Goal: Transaction & Acquisition: Purchase product/service

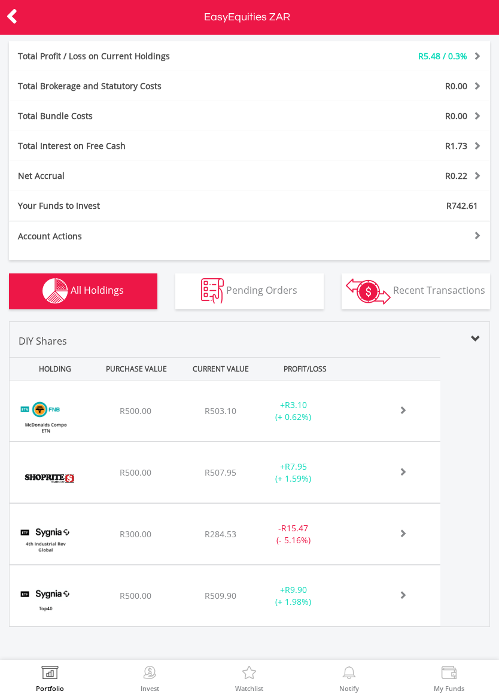
scroll to position [309, 0]
click at [402, 415] on span at bounding box center [389, 410] width 35 height 8
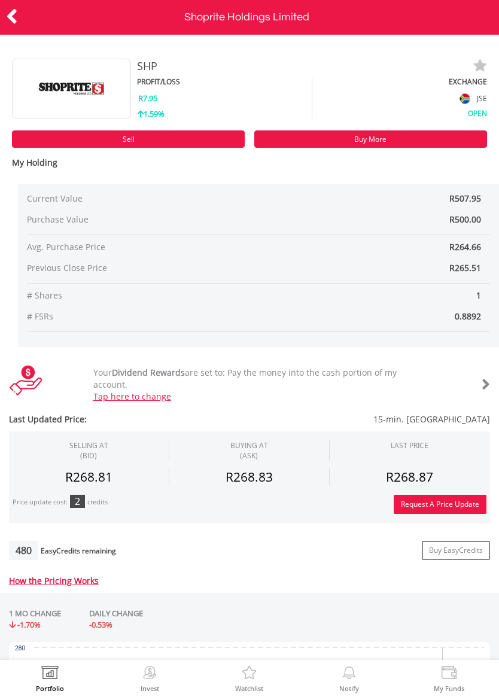
click at [412, 136] on link "Buy More" at bounding box center [370, 138] width 233 height 17
click at [8, 8] on icon at bounding box center [12, 16] width 12 height 23
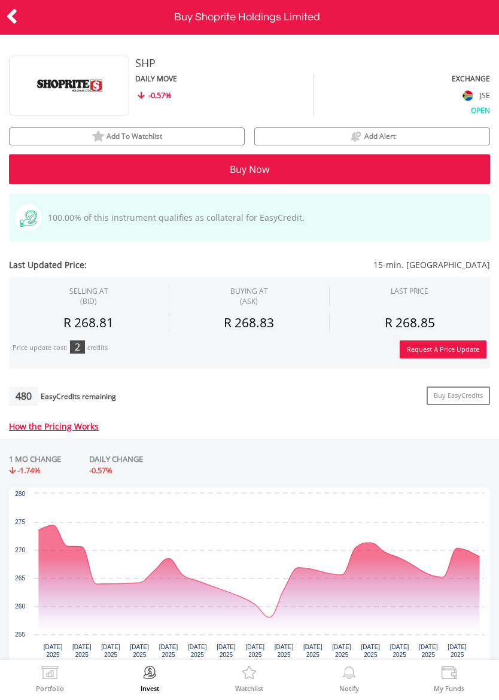
click at [316, 174] on button "Buy Now" at bounding box center [249, 169] width 481 height 30
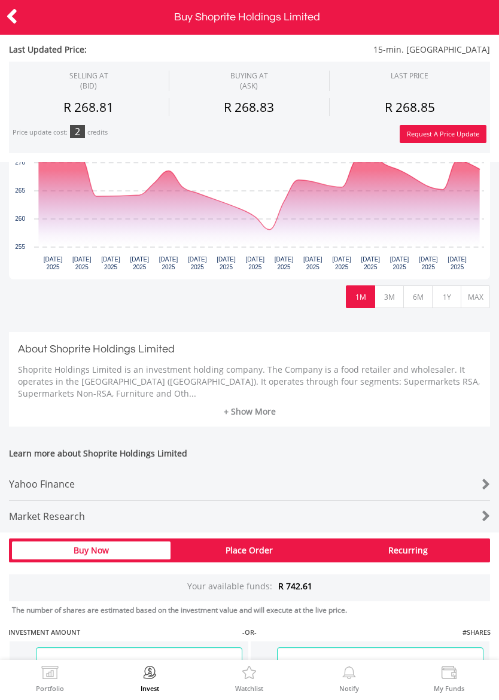
scroll to position [554, 0]
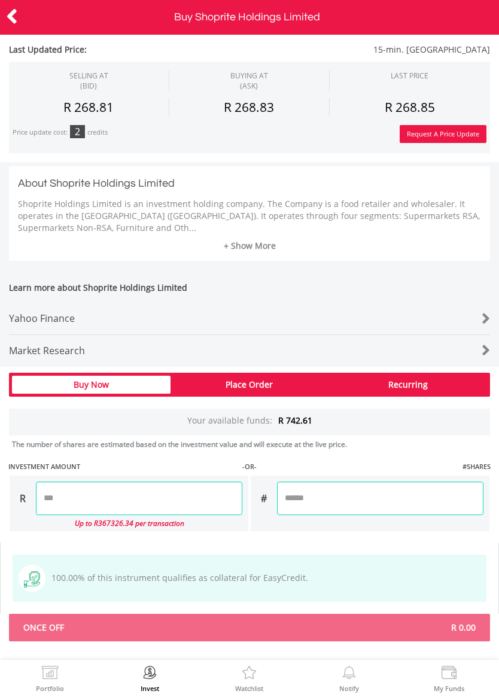
click at [124, 383] on div "Buy Now" at bounding box center [91, 385] width 159 height 18
click at [139, 376] on div "Buy Now" at bounding box center [91, 385] width 159 height 18
click at [129, 378] on div "Buy Now" at bounding box center [91, 385] width 159 height 18
click at [180, 492] on input "number" at bounding box center [139, 499] width 206 height 34
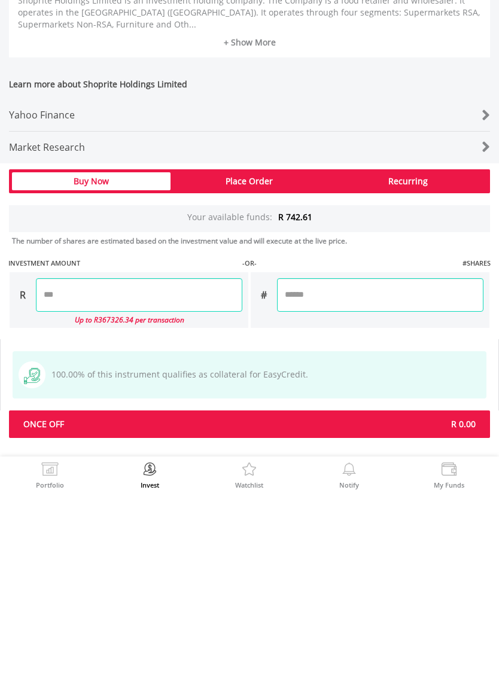
click at [330, 288] on div "Last Updated Price: 15-min. Delayed SELLING AT (BID) BUYING AT (ASK) LAST PRICE" at bounding box center [249, 233] width 499 height 818
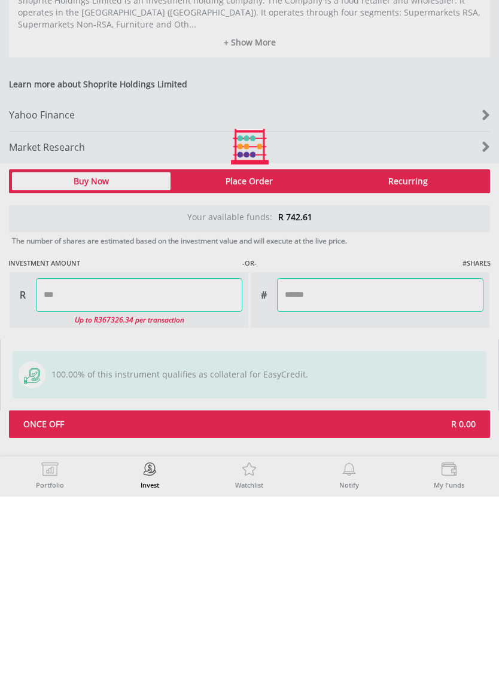
type input "******"
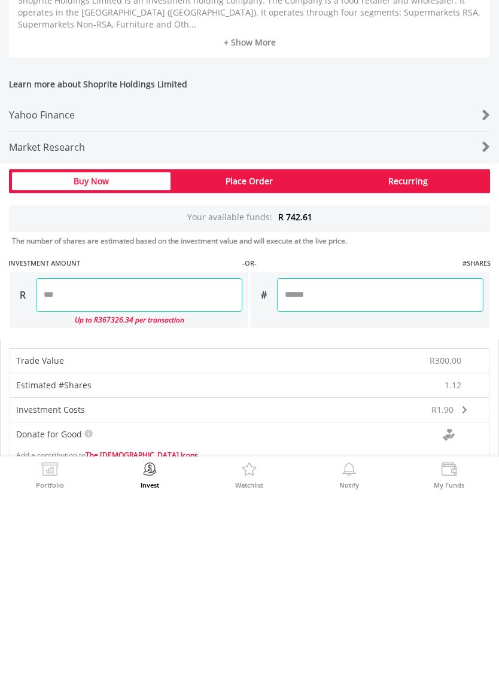
click at [108, 482] on input "******" at bounding box center [139, 499] width 206 height 34
click at [84, 482] on input "******" at bounding box center [139, 499] width 206 height 34
click at [72, 482] on input "******" at bounding box center [139, 499] width 206 height 34
click at [71, 482] on input "******" at bounding box center [139, 499] width 206 height 34
type input "*"
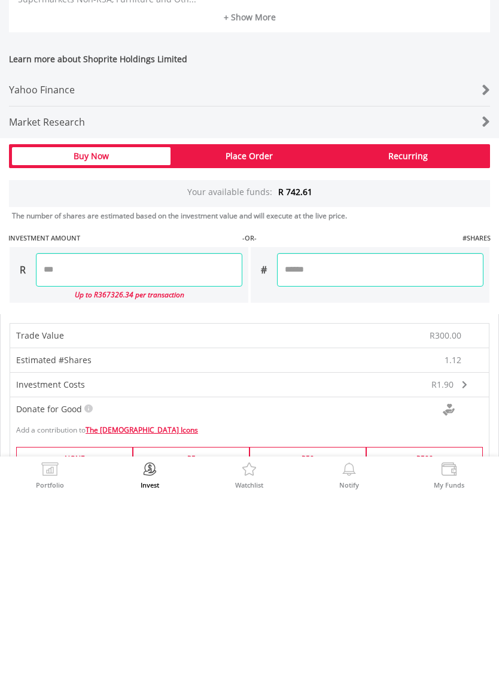
scroll to position [587, 0]
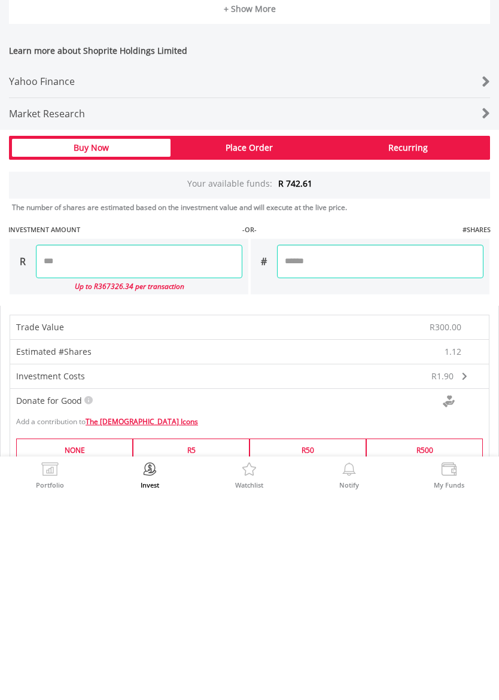
click at [341, 253] on div "Last Updated Price: 15-min. Delayed SELLING AT (BID) BUYING AT (ASK) LAST PRICE" at bounding box center [249, 332] width 499 height 1083
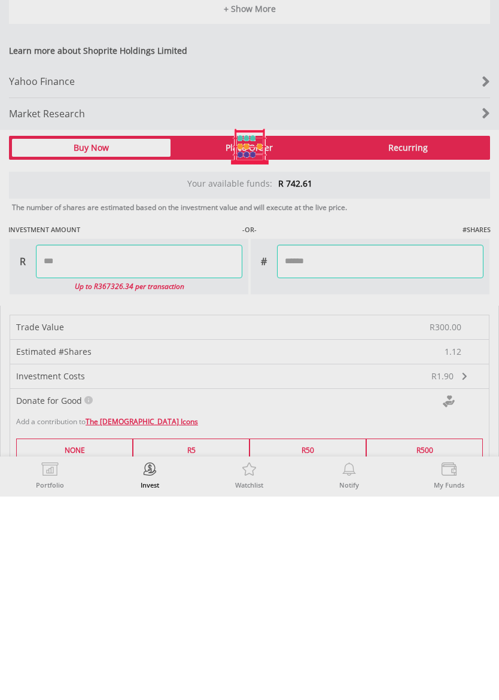
type input "******"
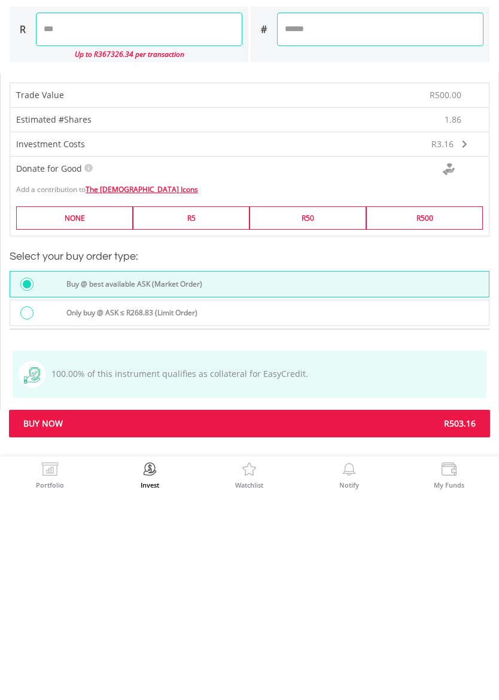
scroll to position [819, 0]
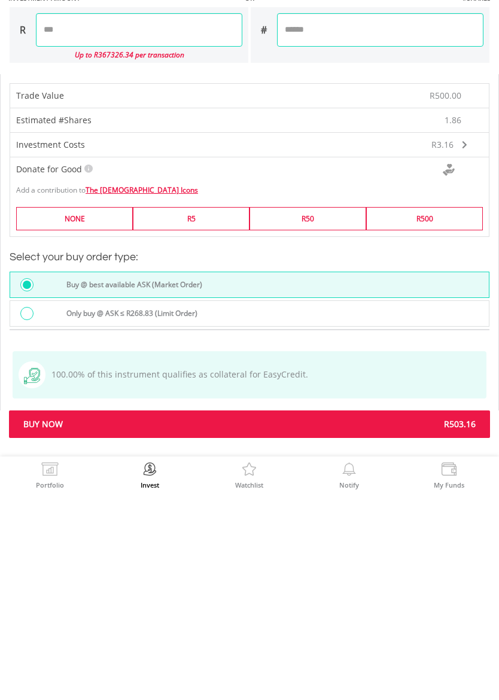
click at [323, 622] on span "R503.16" at bounding box center [367, 628] width 235 height 12
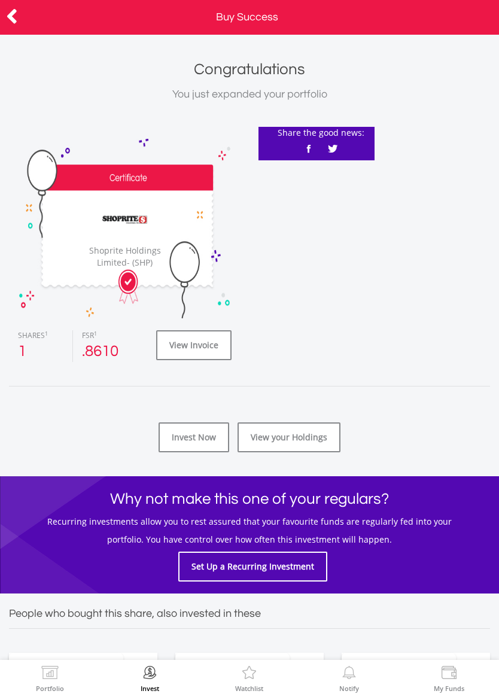
click at [14, 16] on icon at bounding box center [12, 16] width 12 height 23
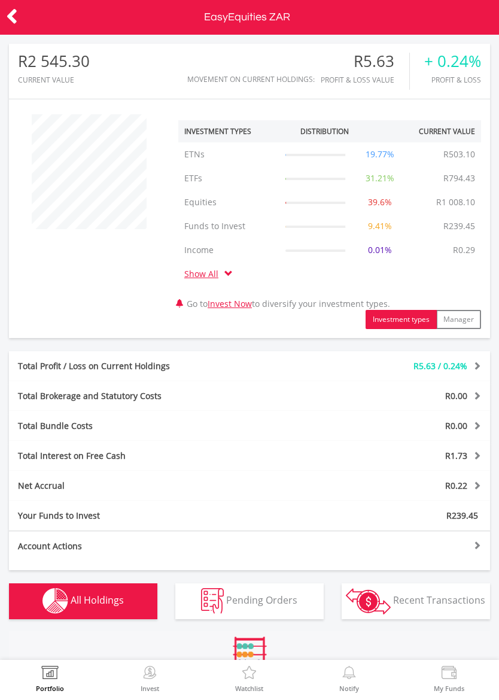
scroll to position [115, 160]
click at [216, 265] on td "Show All" at bounding box center [208, 274] width 60 height 24
click at [211, 269] on link "Show All" at bounding box center [204, 273] width 40 height 11
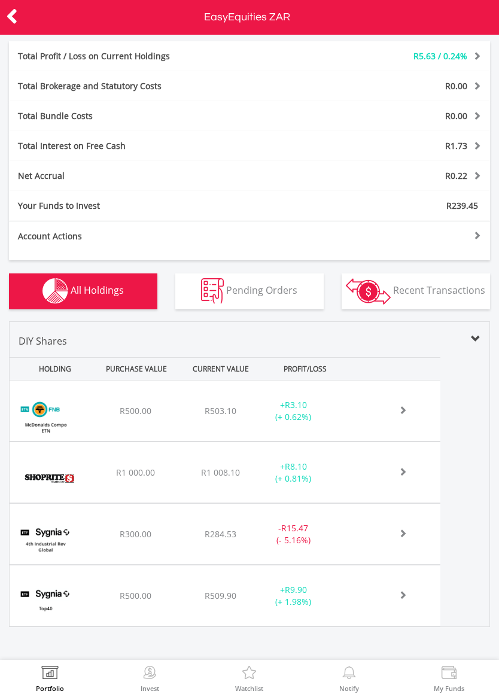
scroll to position [333, 0]
click at [397, 415] on span at bounding box center [389, 410] width 35 height 8
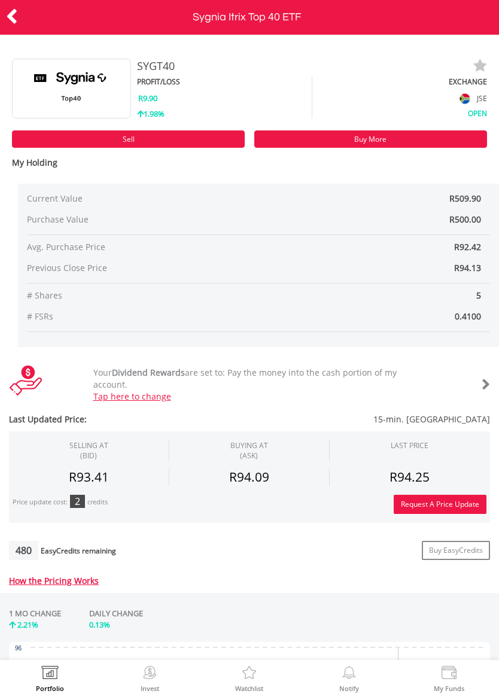
click at [390, 140] on link "Buy More" at bounding box center [370, 138] width 233 height 17
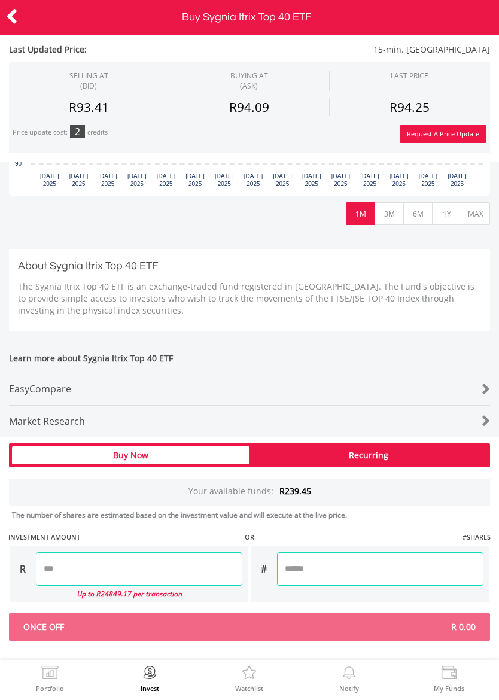
scroll to position [414, 0]
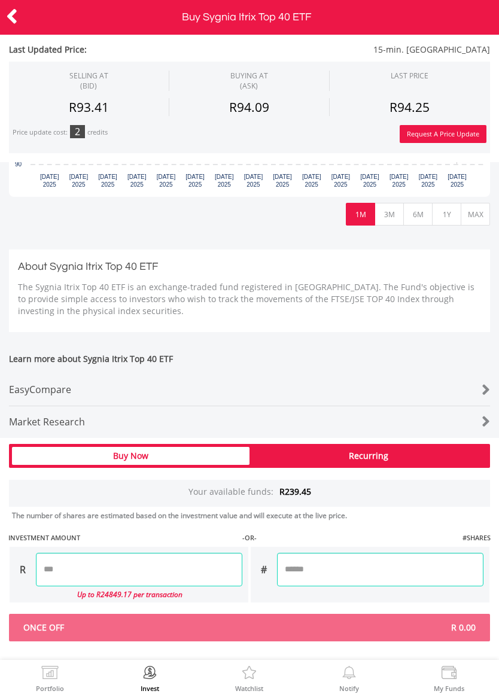
click at [180, 454] on div "Buy Now" at bounding box center [131, 456] width 238 height 18
click at [174, 450] on div "Buy Now" at bounding box center [131, 456] width 238 height 18
click at [134, 454] on div "Buy Now" at bounding box center [131, 456] width 238 height 18
click at [135, 456] on div "Buy Now" at bounding box center [131, 456] width 238 height 18
click at [151, 564] on input "number" at bounding box center [139, 570] width 206 height 34
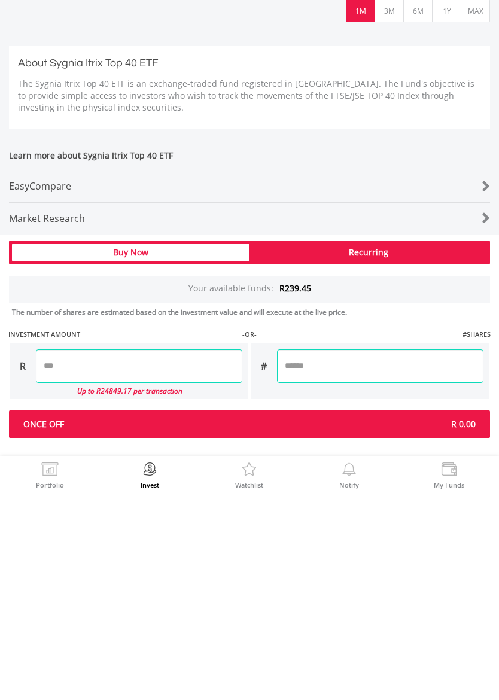
click at [393, 365] on div "Last Updated Price: 15-min. [GEOGRAPHIC_DATA] SELLING AT (BID) BUYING AT (ASK) …" at bounding box center [249, 274] width 499 height 734
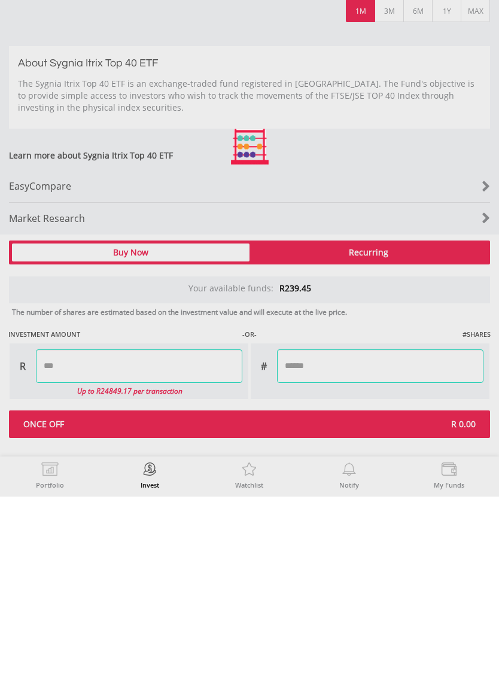
type input "******"
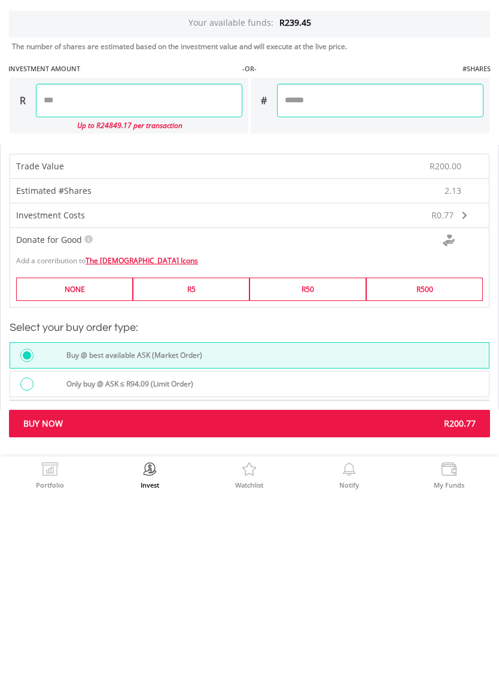
scroll to position [679, 0]
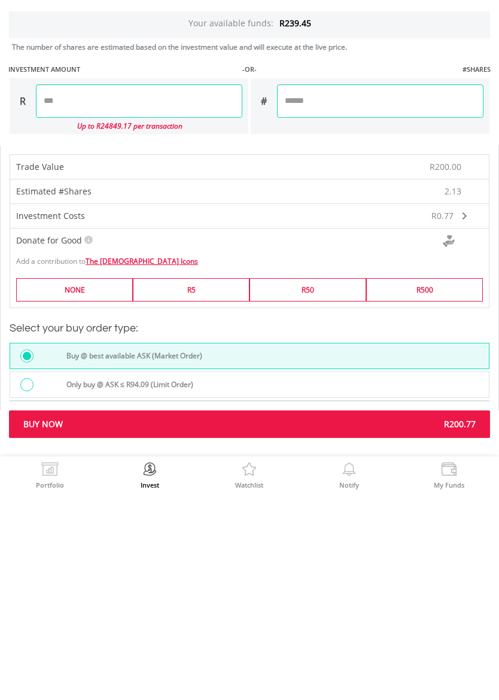
click at [347, 622] on span "R200.77" at bounding box center [367, 628] width 235 height 12
